Goal: Contribute content: Add original content to the website for others to see

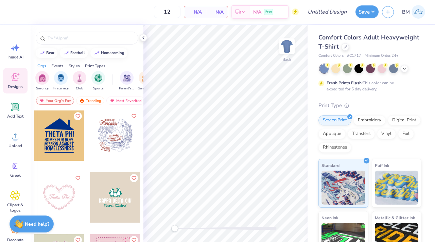
click at [347, 51] on div "Comfort Colors Adult Heavyweight T-Shirt" at bounding box center [370, 42] width 103 height 18
click at [344, 45] on icon at bounding box center [345, 46] width 3 height 3
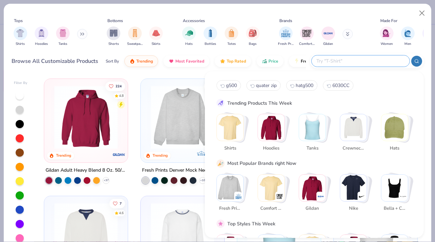
click at [365, 58] on input "text" at bounding box center [360, 61] width 89 height 8
click at [313, 197] on img "Stack Card Button Gildan" at bounding box center [312, 187] width 27 height 27
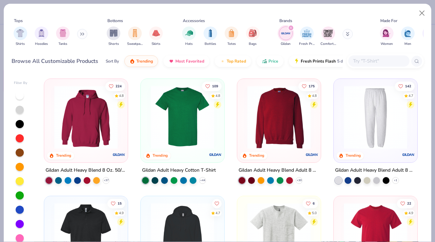
click at [177, 148] on div at bounding box center [182, 118] width 77 height 73
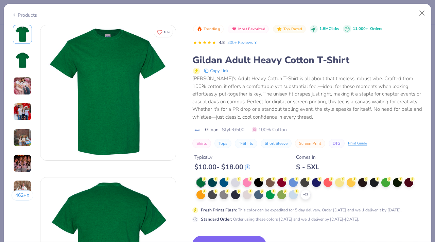
click at [299, 195] on div "+ 22" at bounding box center [310, 189] width 227 height 22
click at [257, 181] on div at bounding box center [258, 182] width 9 height 9
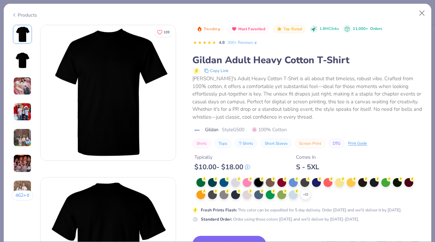
click at [247, 237] on button "Switch to This" at bounding box center [229, 244] width 74 height 17
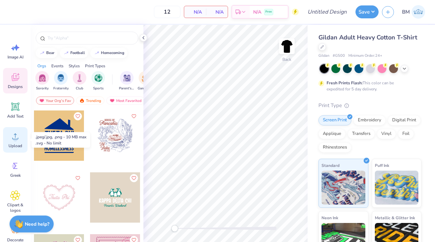
click at [17, 138] on circle at bounding box center [15, 139] width 5 height 5
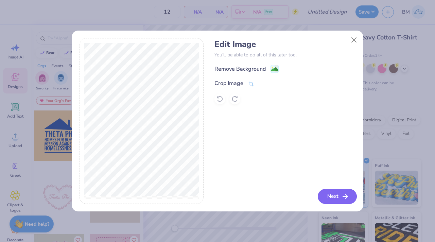
click at [338, 198] on button "Next" at bounding box center [337, 196] width 39 height 15
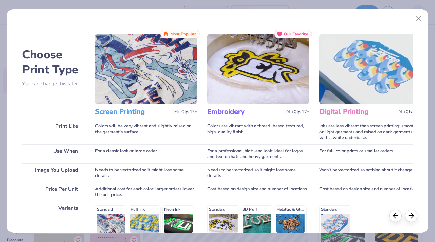
scroll to position [97, 0]
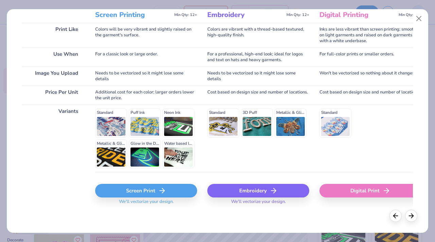
click at [159, 193] on icon at bounding box center [162, 191] width 8 height 8
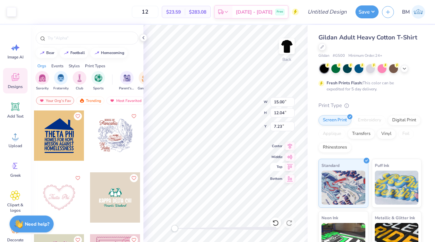
type input "3.94"
type input "3.17"
type input "16.10"
click at [241, 104] on div "Back W 3.94 H 3.17 Y 16.10 Center Middle Top Bottom" at bounding box center [226, 133] width 164 height 217
type input "3.15"
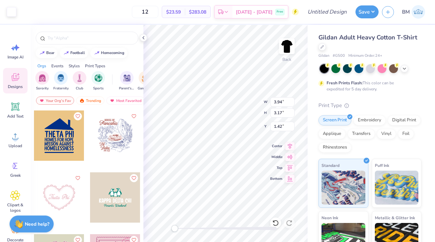
type input "2.53"
type input "2.06"
click at [234, 98] on div "Back W 3.15 3.15 " H 2.53 2.53 " Y 2.06 2.06 " Center Middle Top Bottom" at bounding box center [226, 133] width 164 height 217
click at [291, 47] on img at bounding box center [286, 46] width 27 height 27
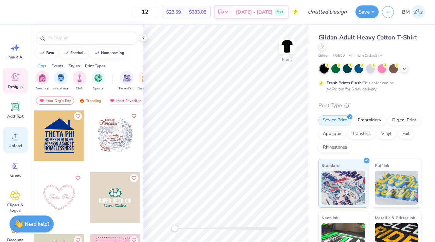
click at [15, 144] on span "Upload" at bounding box center [16, 145] width 14 height 5
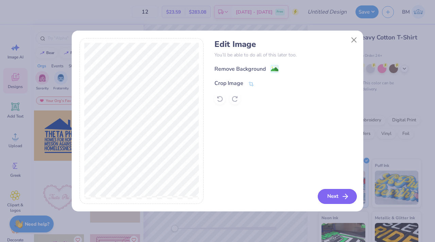
click at [326, 196] on button "Next" at bounding box center [337, 196] width 39 height 15
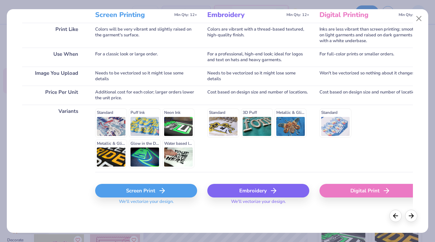
click at [158, 190] on icon at bounding box center [162, 191] width 8 height 8
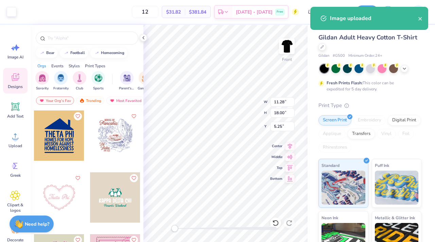
type input "9.14"
type input "14.59"
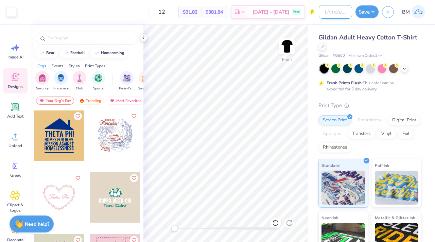
click at [336, 11] on input "Design Title" at bounding box center [335, 12] width 33 height 14
type input "cabshowmerch"
click at [175, 12] on input "12" at bounding box center [162, 12] width 27 height 12
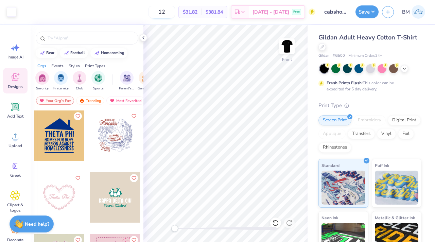
click at [175, 12] on input "12" at bounding box center [162, 12] width 27 height 12
type input "24"
click at [366, 14] on button "Save" at bounding box center [367, 10] width 23 height 13
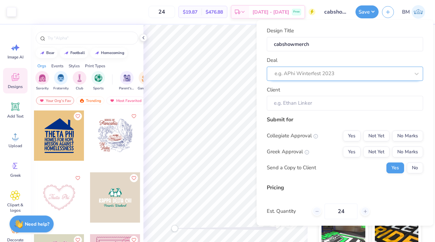
click at [343, 75] on div at bounding box center [342, 73] width 135 height 9
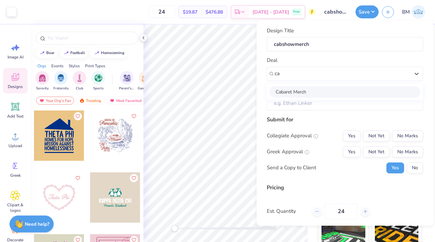
click at [327, 90] on div "Cabaret Merch" at bounding box center [345, 91] width 151 height 11
type input "ca"
type input "Bella Tmt"
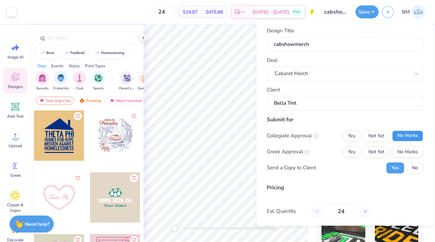
click at [410, 139] on button "No Marks" at bounding box center [407, 136] width 31 height 11
click at [408, 150] on button "No Marks" at bounding box center [407, 152] width 31 height 11
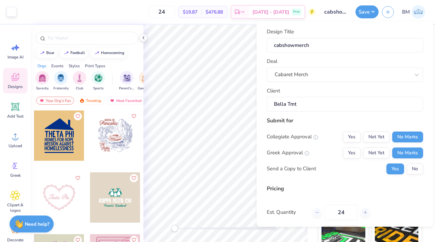
scroll to position [53, 0]
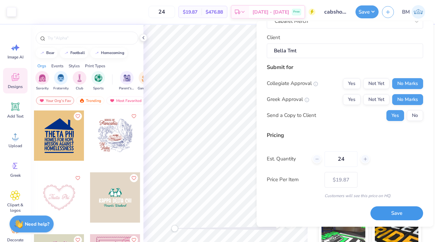
click at [412, 215] on button "Save" at bounding box center [397, 213] width 53 height 14
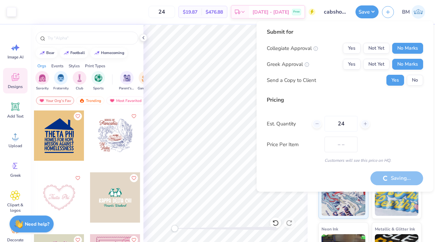
type input "$19.87"
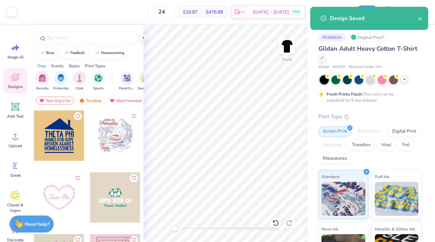
click at [406, 80] on icon at bounding box center [404, 79] width 5 height 5
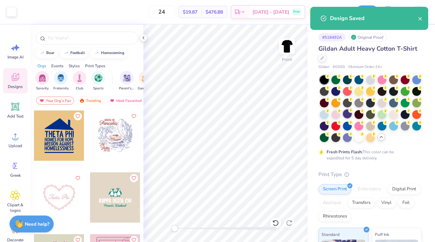
click at [349, 118] on div at bounding box center [347, 113] width 9 height 9
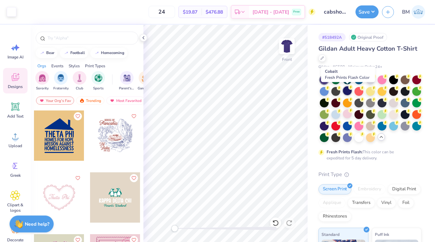
click at [348, 91] on div at bounding box center [347, 90] width 9 height 9
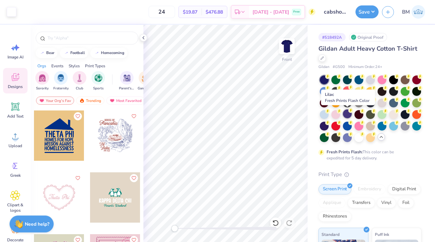
click at [349, 112] on circle at bounding box center [351, 110] width 5 height 5
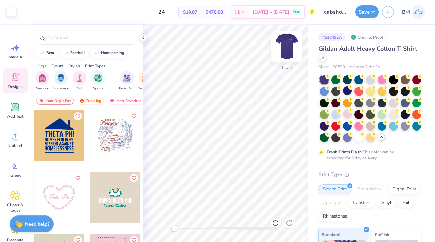
click at [291, 46] on img at bounding box center [286, 46] width 27 height 27
click at [352, 137] on div at bounding box center [347, 137] width 9 height 9
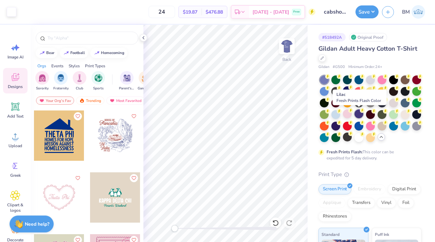
click at [359, 115] on div at bounding box center [359, 113] width 9 height 9
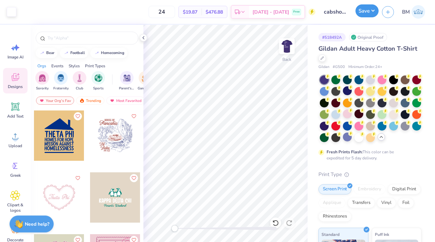
click at [363, 9] on button "Save" at bounding box center [367, 10] width 23 height 13
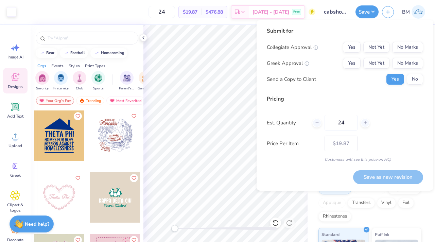
click at [420, 53] on div "Collegiate Approval Yes Not Yet No Marks Greek Approval Yes Not Yet No Marks Se…" at bounding box center [345, 63] width 156 height 43
click at [417, 53] on div "Collegiate Approval Yes Not Yet No Marks Greek Approval Yes Not Yet No Marks Se…" at bounding box center [345, 63] width 156 height 43
click at [412, 49] on button "No Marks" at bounding box center [407, 47] width 31 height 11
click at [410, 63] on button "No Marks" at bounding box center [407, 63] width 31 height 11
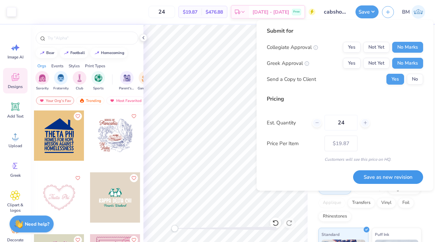
click at [378, 171] on button "Save as new revision" at bounding box center [388, 177] width 70 height 14
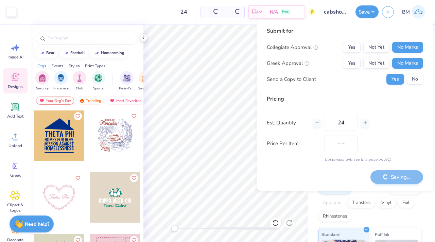
type input "$19.87"
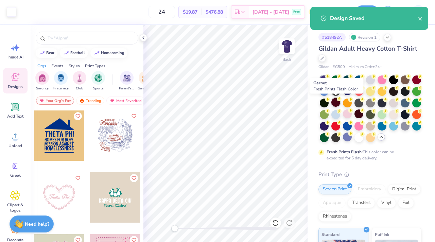
click at [340, 103] on div at bounding box center [336, 102] width 9 height 9
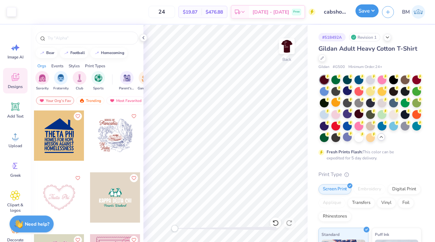
click at [359, 11] on button "Save" at bounding box center [367, 10] width 23 height 13
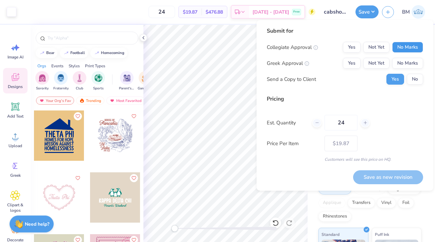
click at [412, 48] on button "No Marks" at bounding box center [407, 47] width 31 height 11
click at [412, 59] on button "No Marks" at bounding box center [407, 63] width 31 height 11
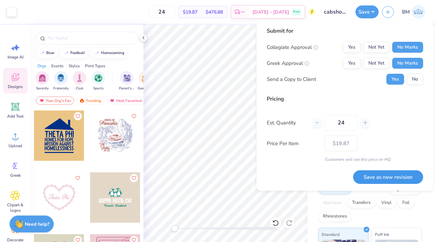
click at [396, 181] on button "Save as new revision" at bounding box center [388, 177] width 70 height 14
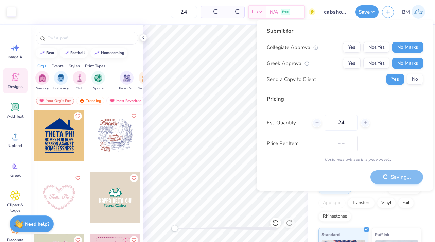
type input "$19.87"
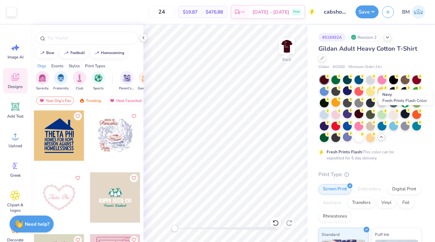
click at [406, 111] on icon at bounding box center [408, 110] width 5 height 5
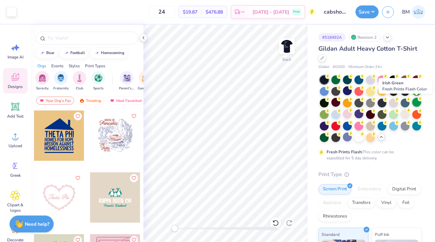
click at [417, 104] on div at bounding box center [416, 102] width 9 height 9
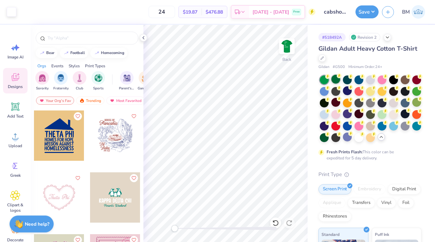
click at [335, 80] on div at bounding box center [336, 79] width 9 height 9
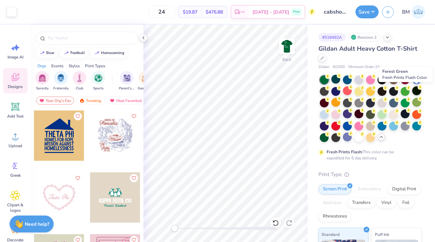
click at [419, 92] on div at bounding box center [416, 90] width 9 height 9
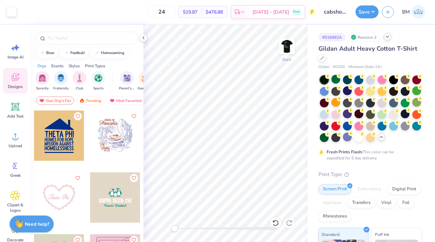
click at [388, 39] on icon at bounding box center [387, 36] width 5 height 5
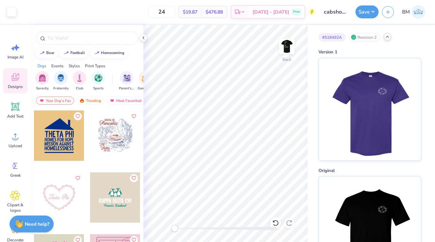
click at [388, 39] on icon at bounding box center [387, 36] width 5 height 5
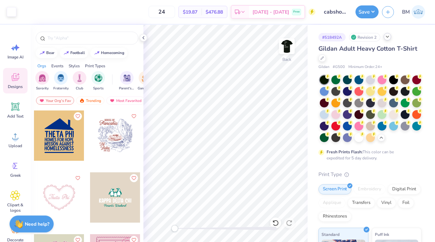
click at [325, 61] on div "Gildan Adult Heavy Cotton T-Shirt" at bounding box center [370, 53] width 103 height 18
click at [322, 57] on icon at bounding box center [322, 57] width 3 height 3
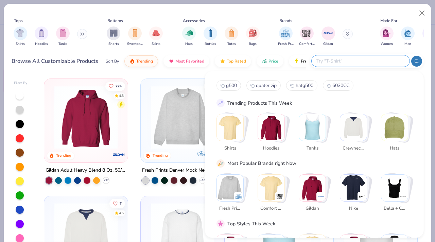
click at [375, 62] on input "text" at bounding box center [360, 61] width 89 height 8
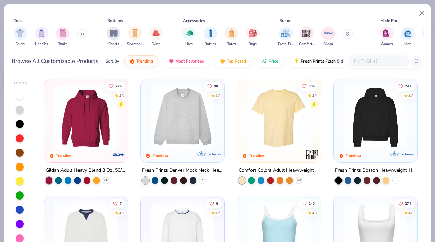
click at [92, 114] on div at bounding box center [16, 117] width 210 height 63
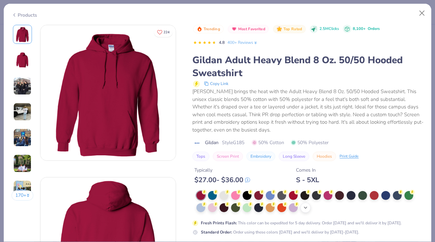
click at [303, 204] on div "+ 15" at bounding box center [306, 208] width 10 height 10
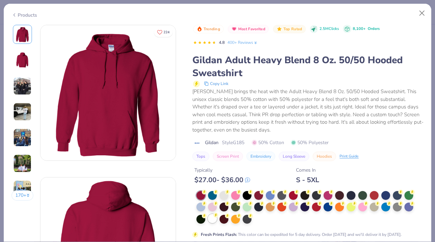
click at [214, 219] on div at bounding box center [212, 218] width 9 height 9
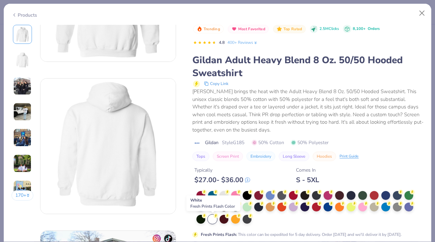
scroll to position [103, 0]
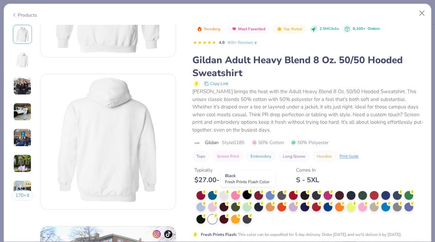
click at [249, 197] on div at bounding box center [247, 194] width 9 height 9
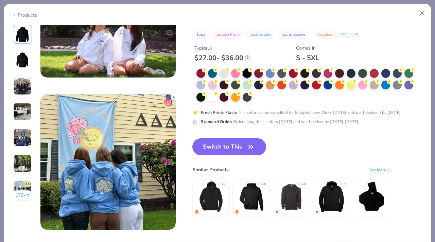
scroll to position [844, 0]
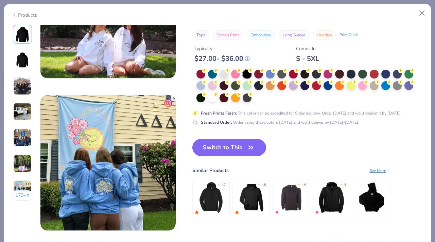
click at [230, 151] on button "Switch to This" at bounding box center [229, 147] width 74 height 17
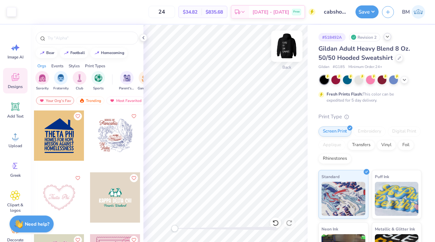
click at [289, 44] on img at bounding box center [286, 46] width 27 height 27
click at [369, 7] on button "Save" at bounding box center [367, 10] width 23 height 13
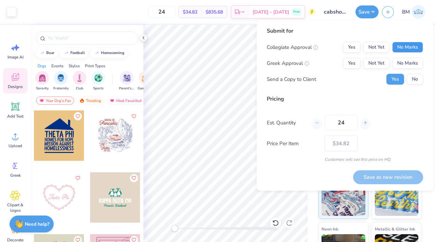
click at [419, 46] on button "No Marks" at bounding box center [407, 47] width 31 height 11
click at [414, 62] on button "No Marks" at bounding box center [407, 63] width 31 height 11
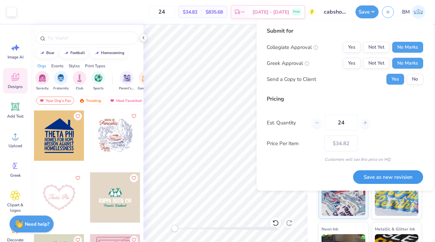
click at [392, 178] on button "Save as new revision" at bounding box center [388, 177] width 70 height 14
type input "$34.82"
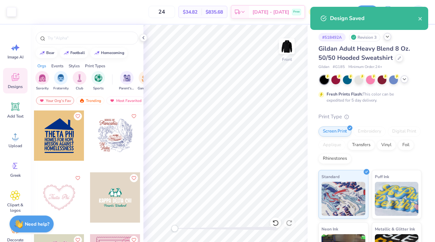
click at [404, 80] on icon at bounding box center [404, 79] width 5 height 5
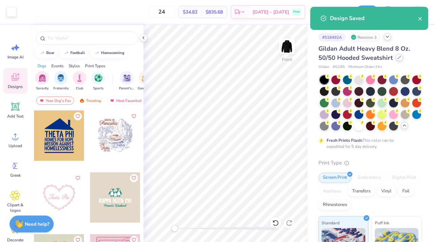
click at [398, 57] on icon at bounding box center [399, 57] width 3 height 3
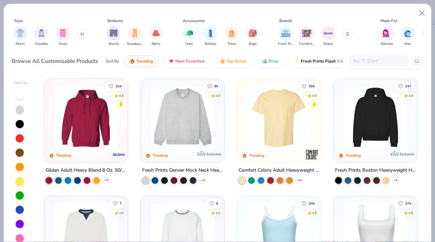
click at [360, 59] on input "text" at bounding box center [379, 61] width 52 height 8
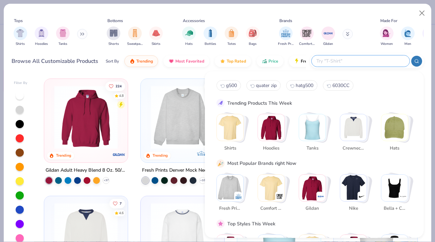
click at [315, 198] on img "Stack Card Button Gildan" at bounding box center [312, 187] width 27 height 27
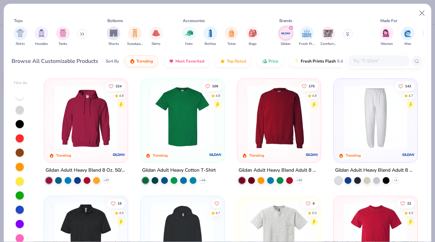
click at [271, 137] on img at bounding box center [279, 117] width 70 height 63
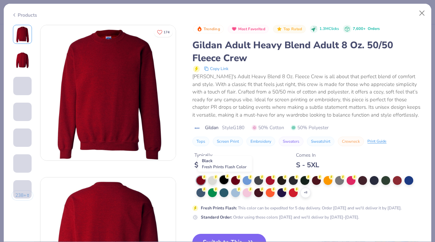
click at [227, 179] on div at bounding box center [224, 179] width 9 height 9
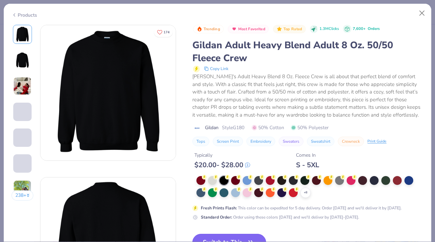
click at [235, 236] on button "Switch to This" at bounding box center [229, 242] width 74 height 17
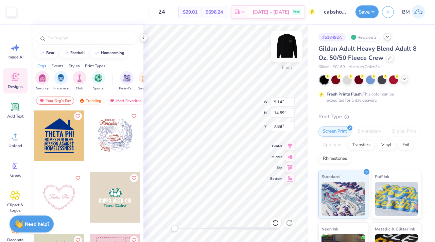
click at [284, 50] on img at bounding box center [286, 46] width 27 height 27
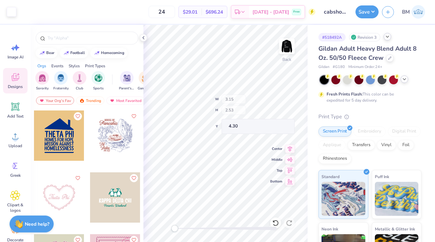
click at [251, 110] on div "Back W 3.15 H 2.53 Y 4.30 Center Middle Top Bottom" at bounding box center [226, 133] width 164 height 217
click at [243, 104] on div "Back W 3.15 H 2.53 Y 1.74 Center Middle Top Bottom" at bounding box center [226, 133] width 164 height 217
click at [368, 17] on button "Save" at bounding box center [367, 10] width 23 height 13
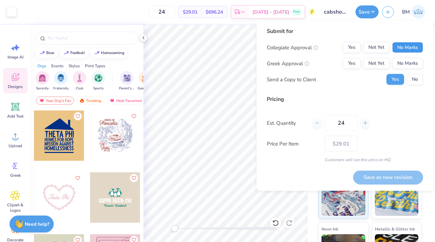
click at [412, 49] on button "No Marks" at bounding box center [407, 47] width 31 height 11
click at [411, 67] on button "No Marks" at bounding box center [407, 63] width 31 height 11
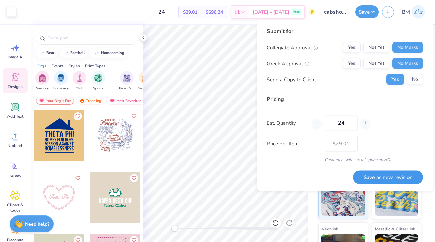
click at [389, 175] on button "Save as new revision" at bounding box center [388, 177] width 70 height 14
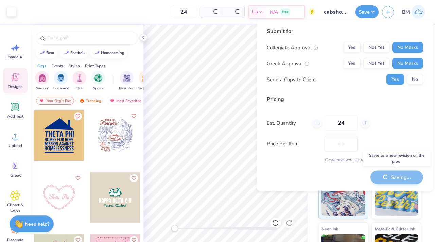
type input "$29.01"
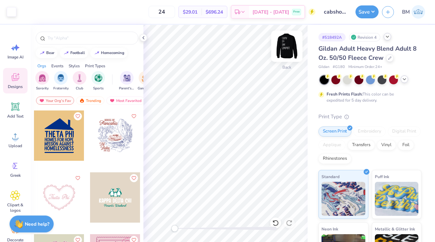
click at [286, 51] on img at bounding box center [286, 46] width 27 height 27
click at [286, 51] on img at bounding box center [287, 46] width 14 height 14
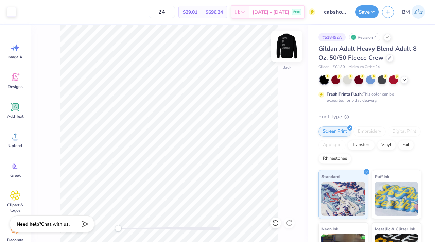
click at [289, 48] on img at bounding box center [286, 46] width 27 height 27
click at [289, 48] on img at bounding box center [287, 46] width 14 height 14
click at [418, 13] on img at bounding box center [419, 12] width 14 height 14
